Goal: Task Accomplishment & Management: Use online tool/utility

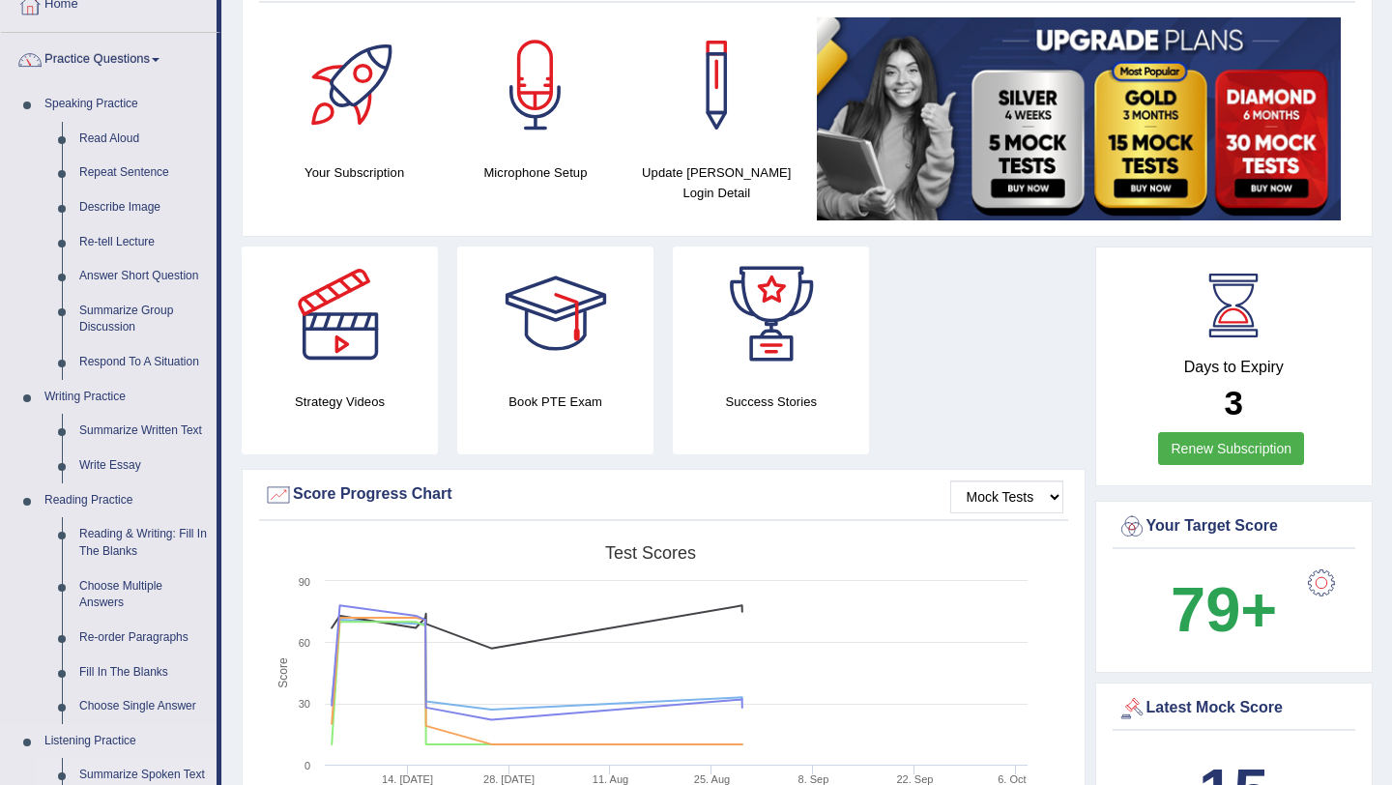
scroll to position [89, 0]
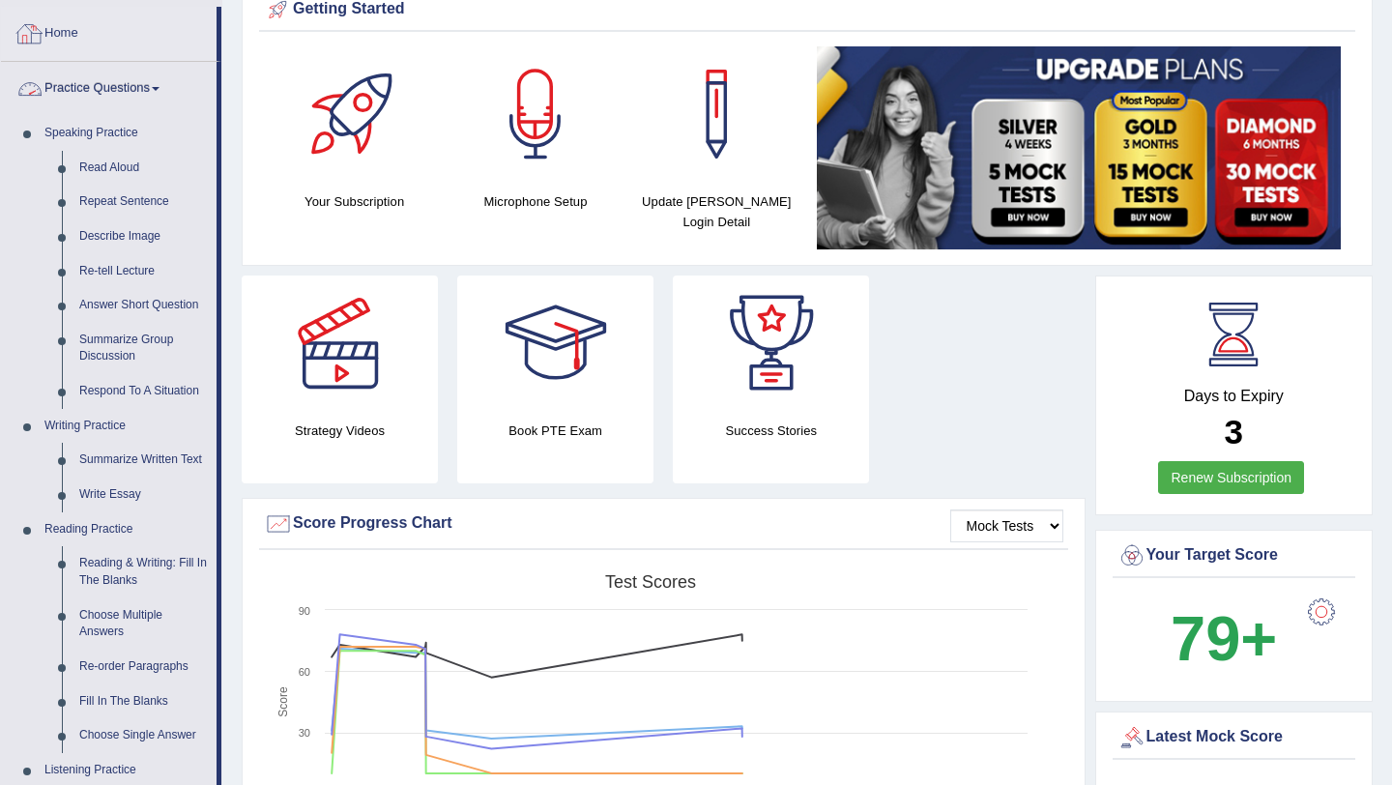
click at [159, 91] on link "Practice Questions" at bounding box center [109, 86] width 216 height 48
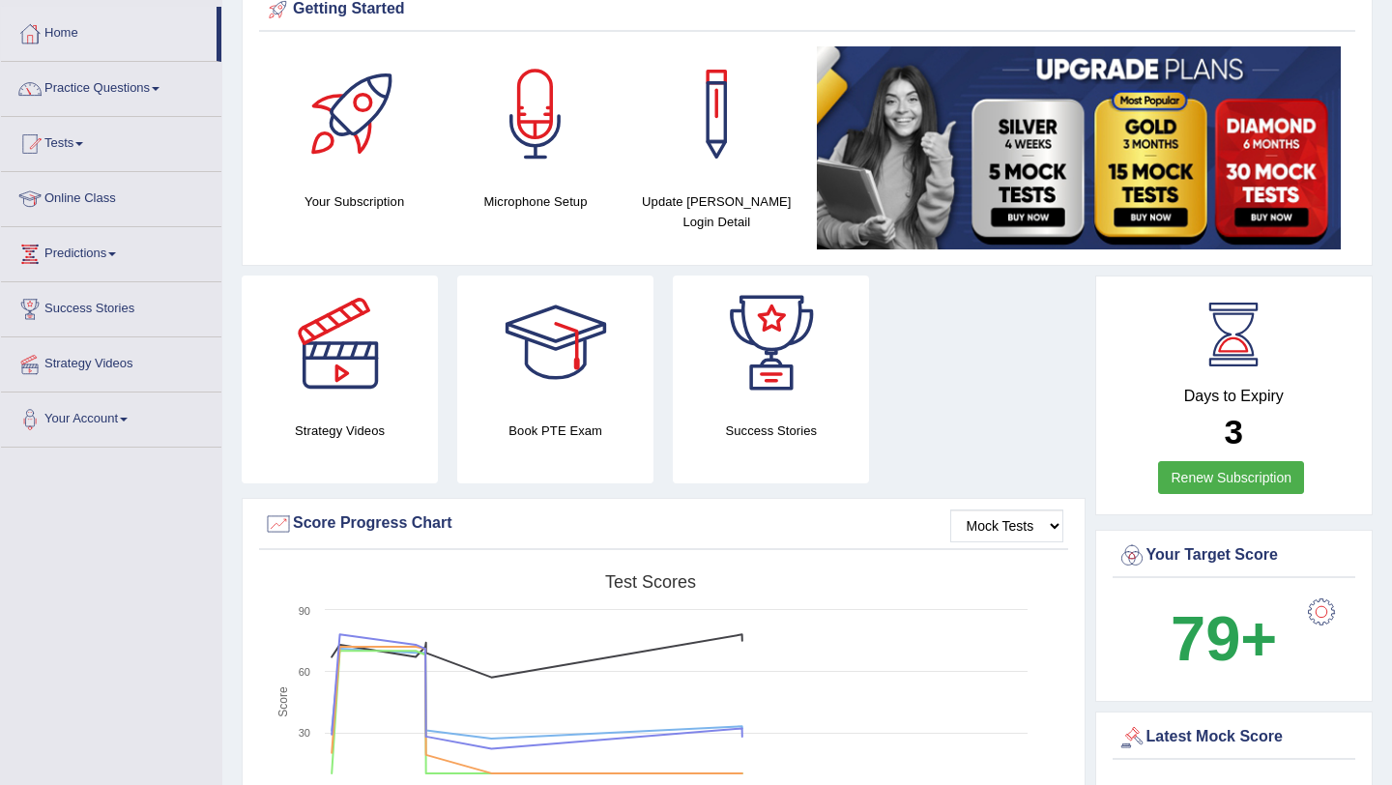
click at [80, 139] on link "Tests" at bounding box center [111, 141] width 220 height 48
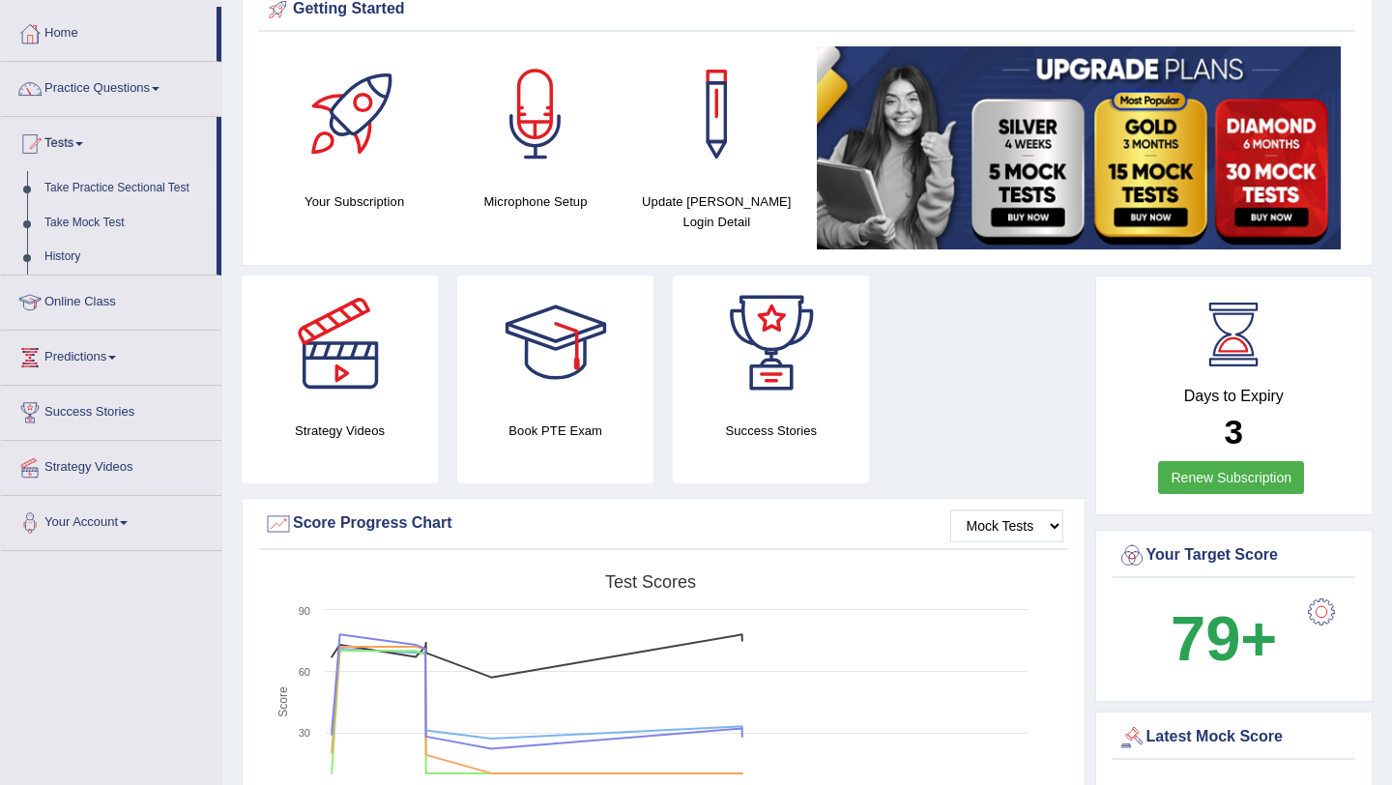
click at [72, 189] on link "Take Practice Sectional Test" at bounding box center [126, 188] width 181 height 35
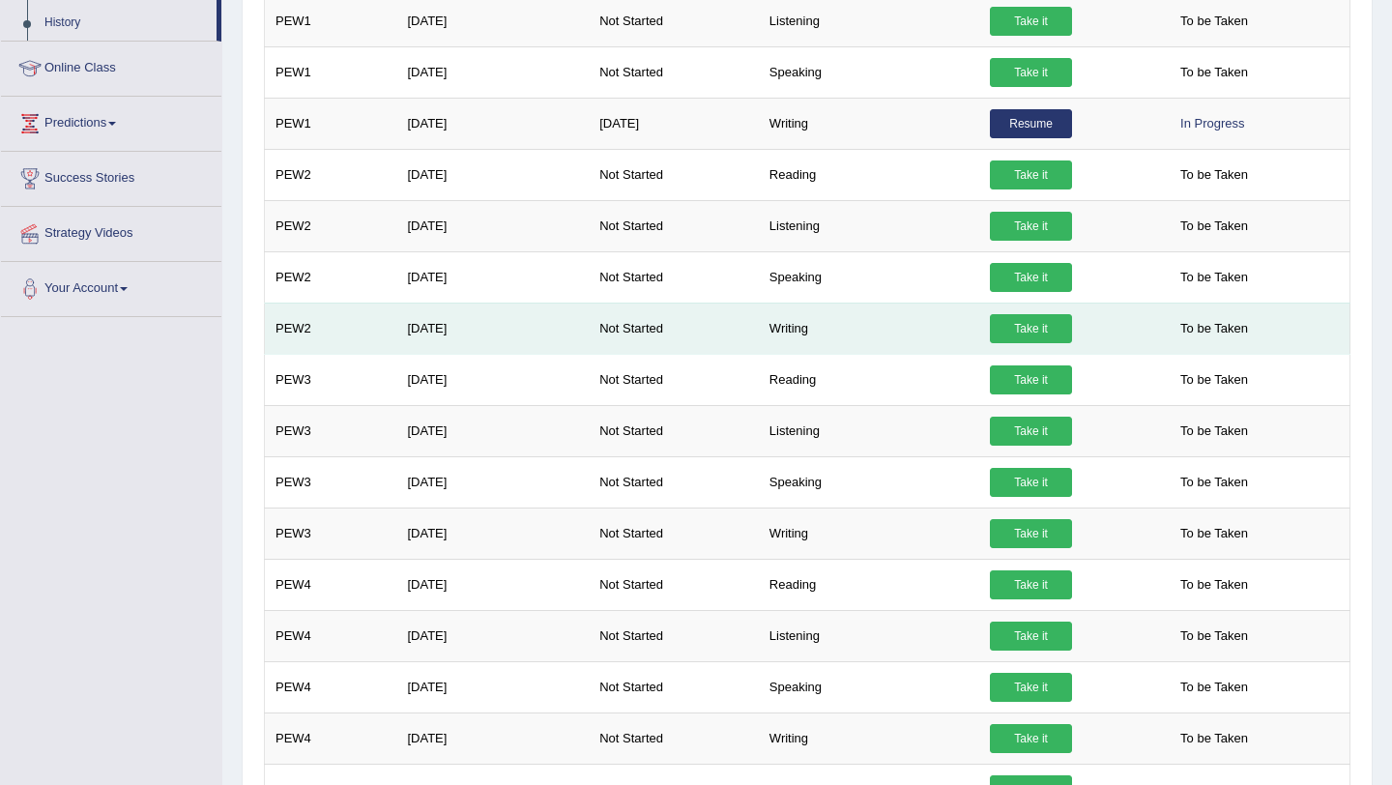
scroll to position [288, 0]
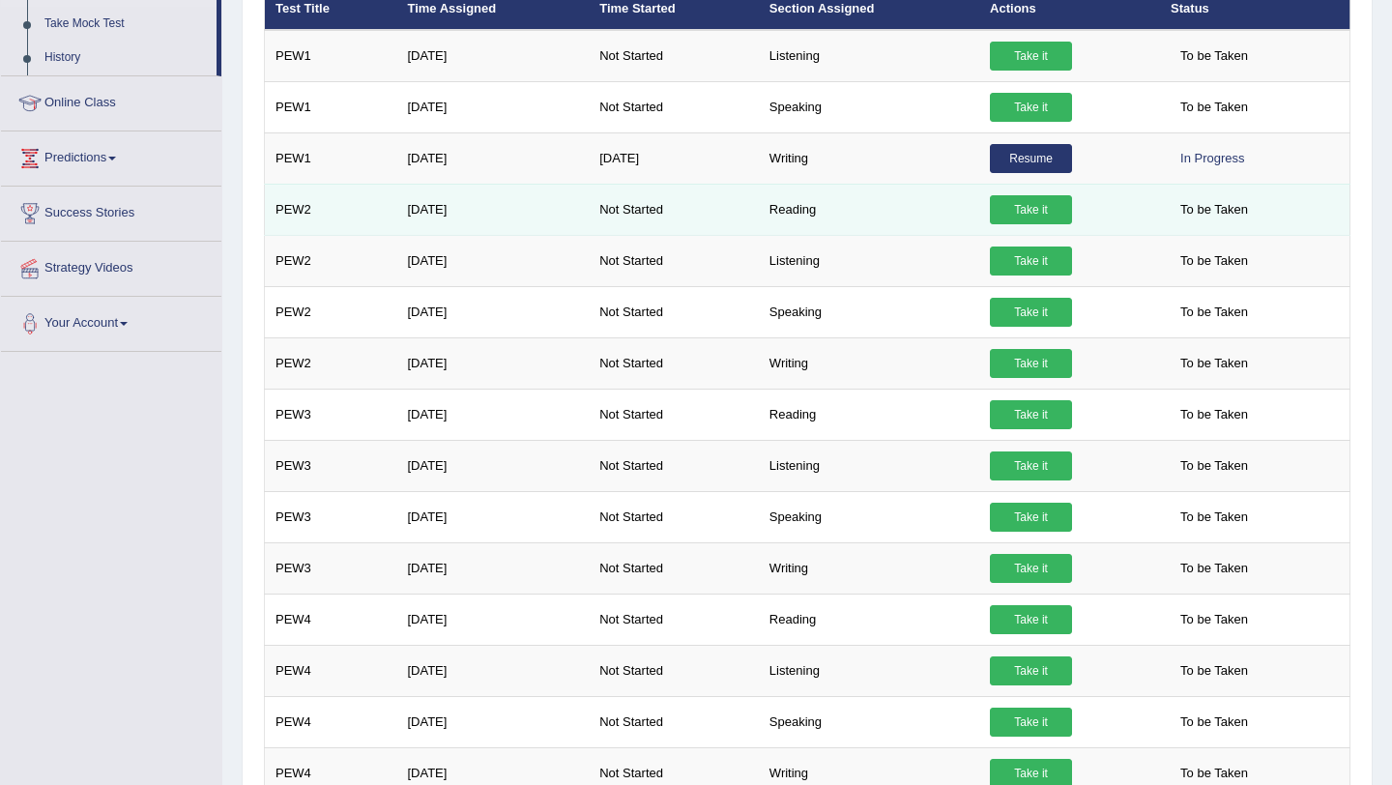
click at [1013, 206] on link "Take it" at bounding box center [1031, 209] width 82 height 29
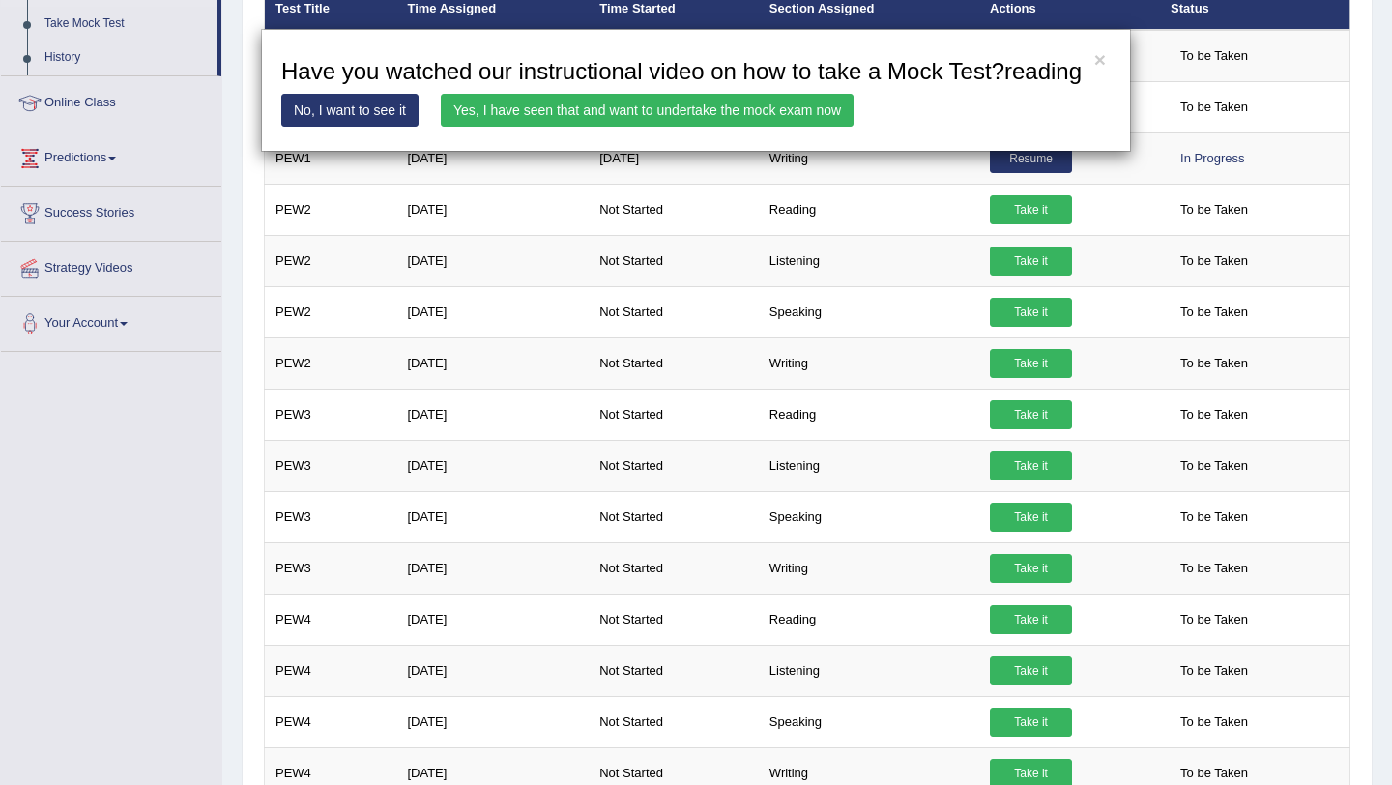
click at [571, 127] on link "Yes, I have seen that and want to undertake the mock exam now" at bounding box center [647, 110] width 413 height 33
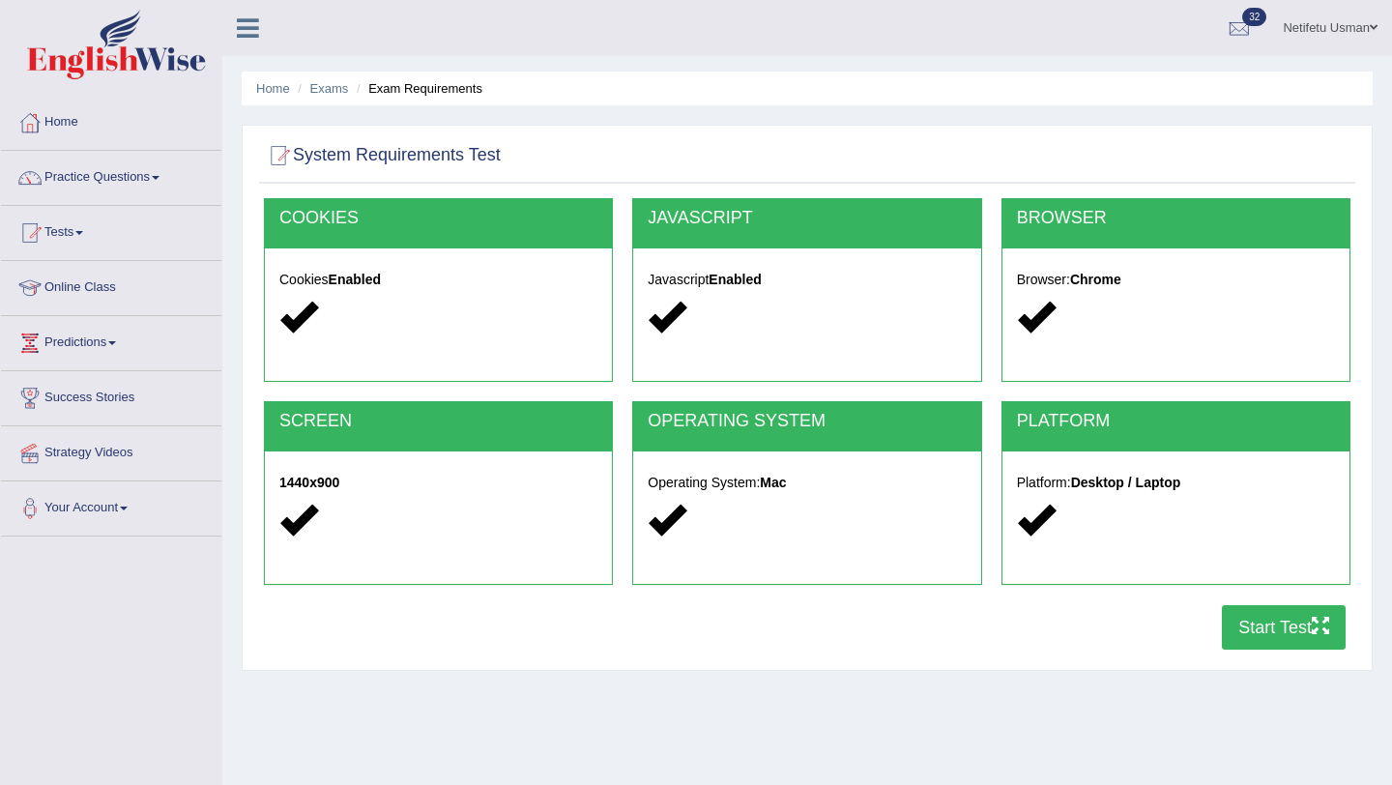
click at [1283, 640] on button "Start Test" at bounding box center [1284, 627] width 124 height 44
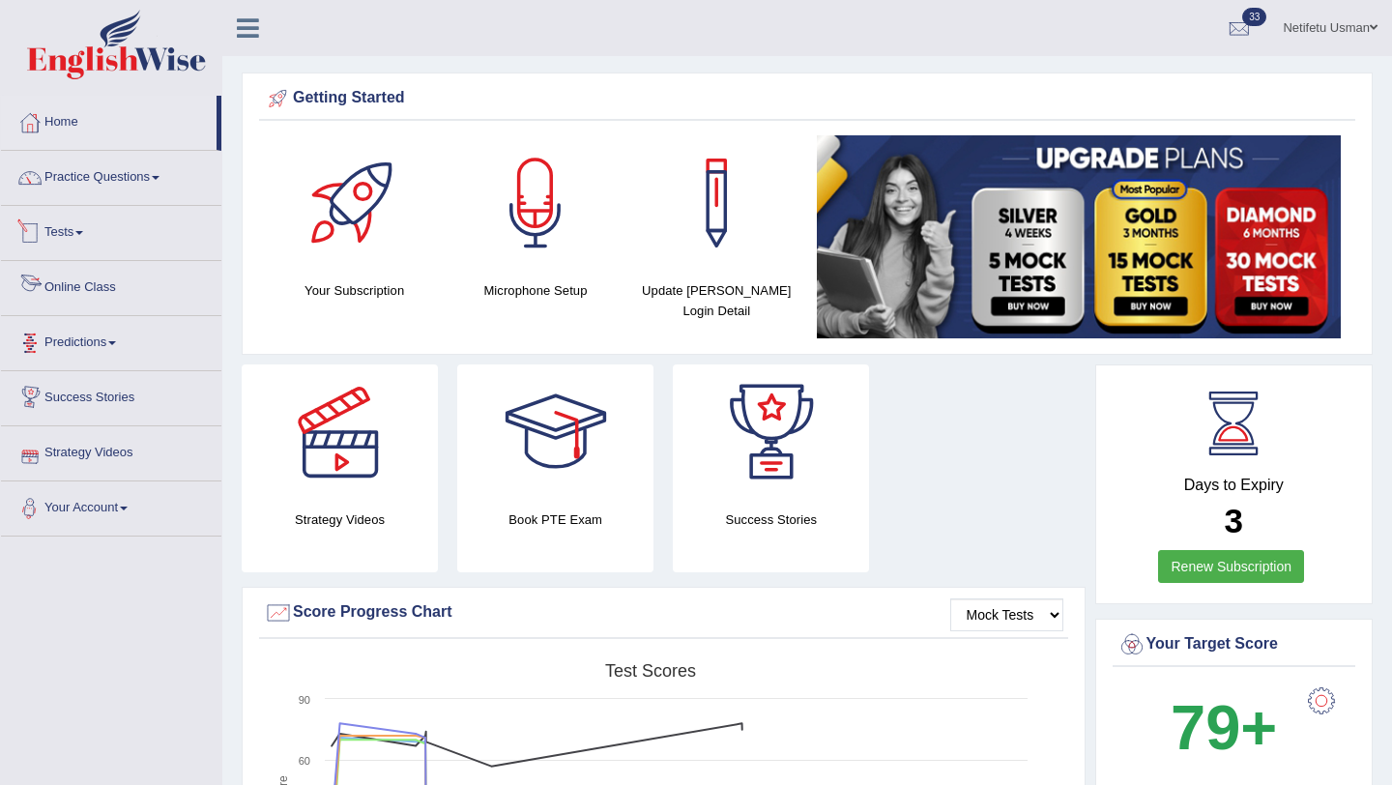
click at [83, 233] on span at bounding box center [79, 233] width 8 height 4
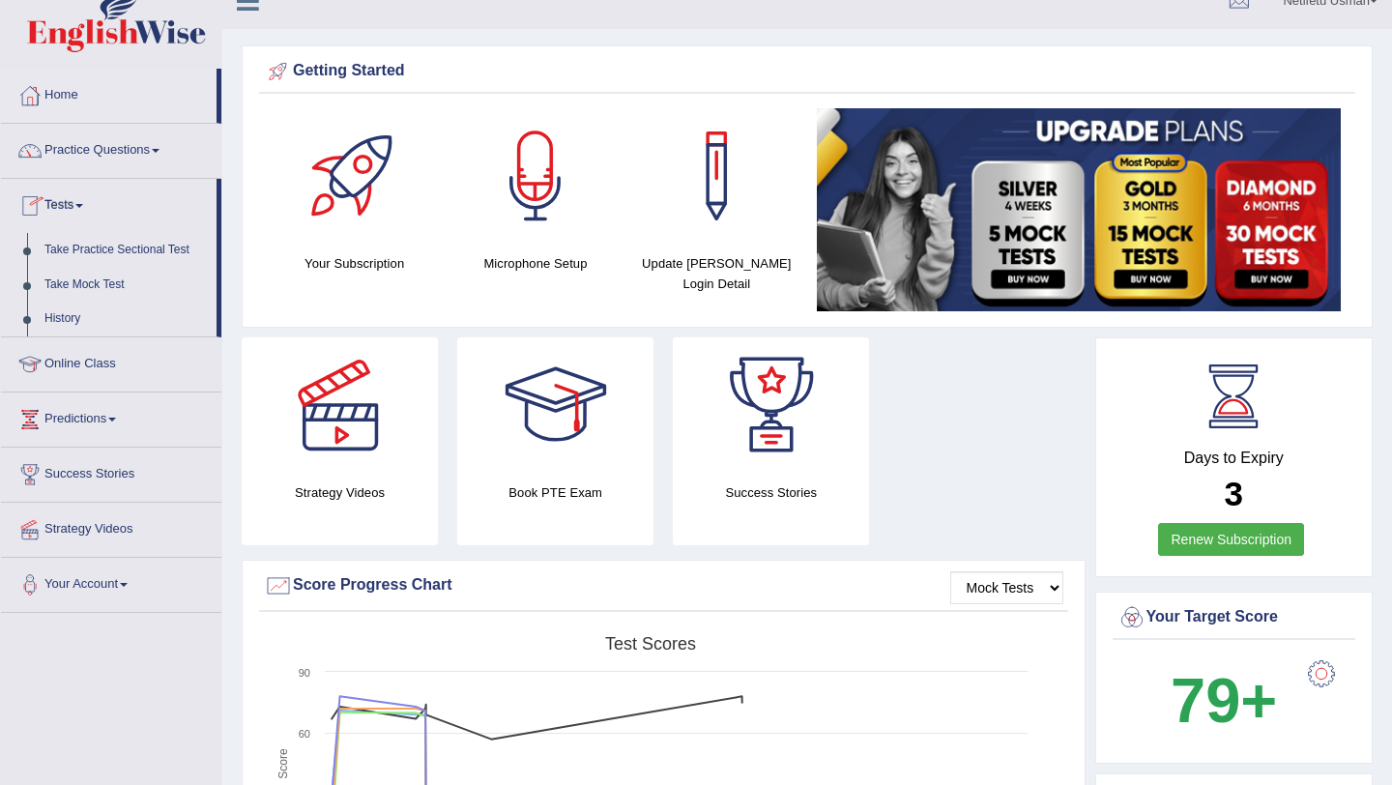
scroll to position [42, 0]
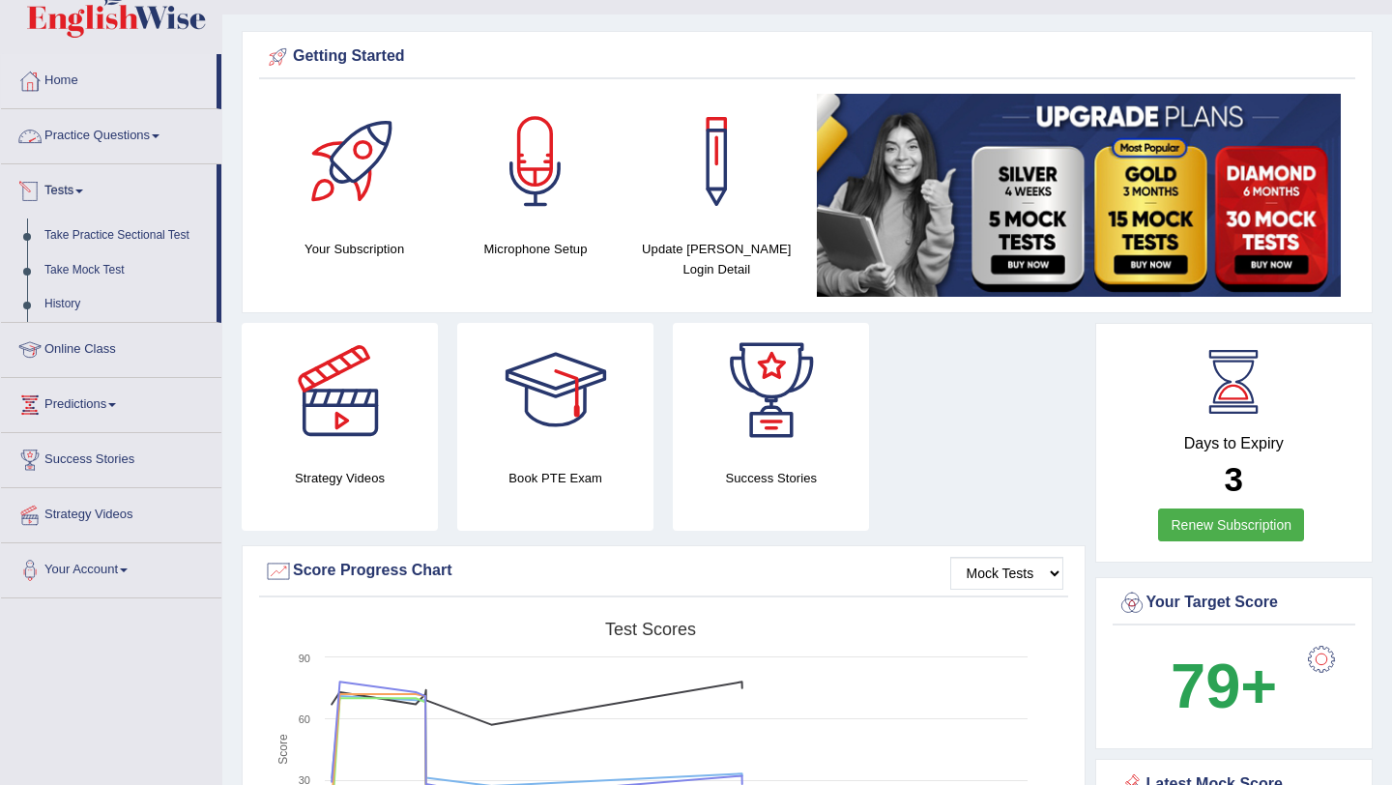
click at [168, 130] on link "Practice Questions" at bounding box center [111, 133] width 220 height 48
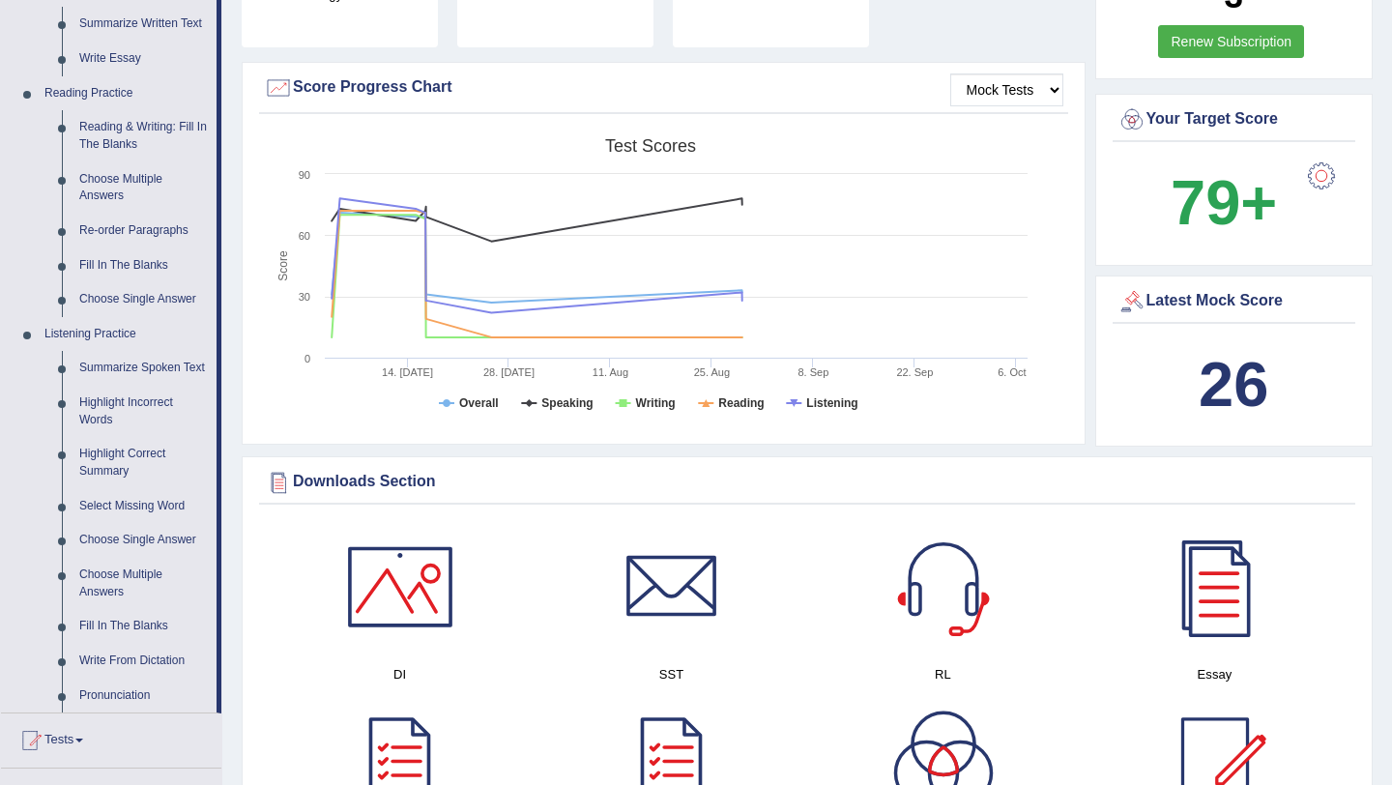
scroll to position [553, 0]
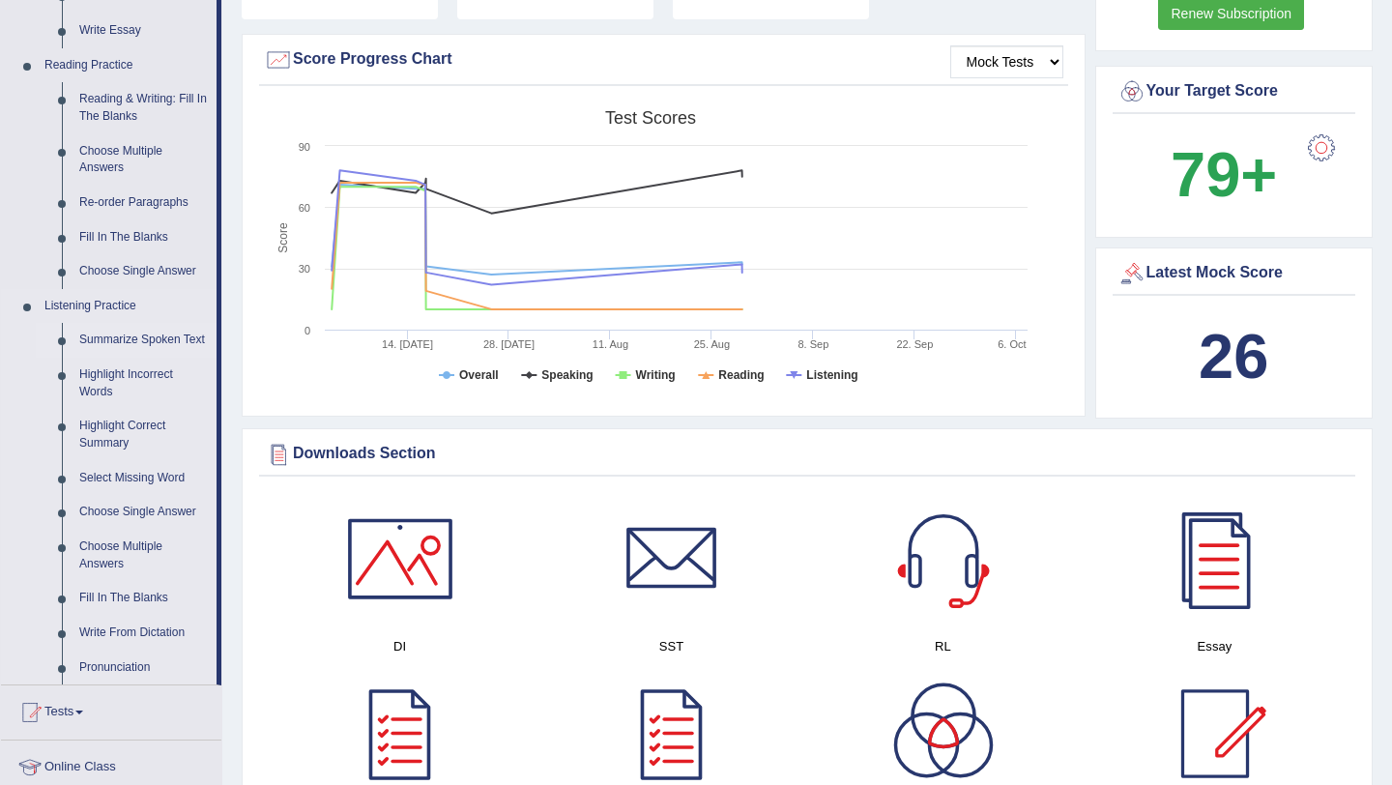
click at [149, 346] on link "Summarize Spoken Text" at bounding box center [144, 340] width 146 height 35
